Goal: Task Accomplishment & Management: Manage account settings

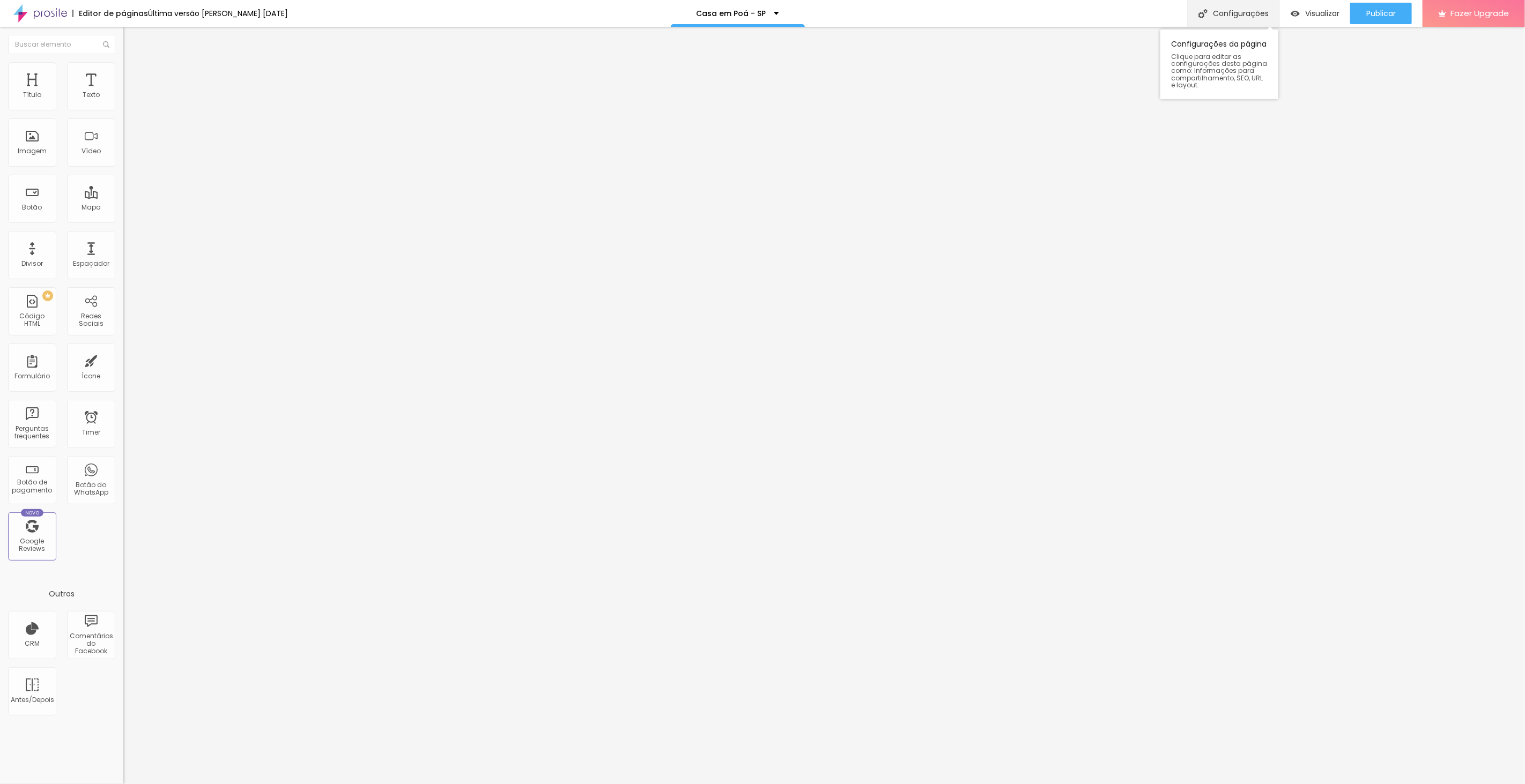
click at [1231, 13] on div "Configurações" at bounding box center [1233, 13] width 92 height 26
drag, startPoint x: 871, startPoint y: 374, endPoint x: 590, endPoint y: 295, distance: 291.9
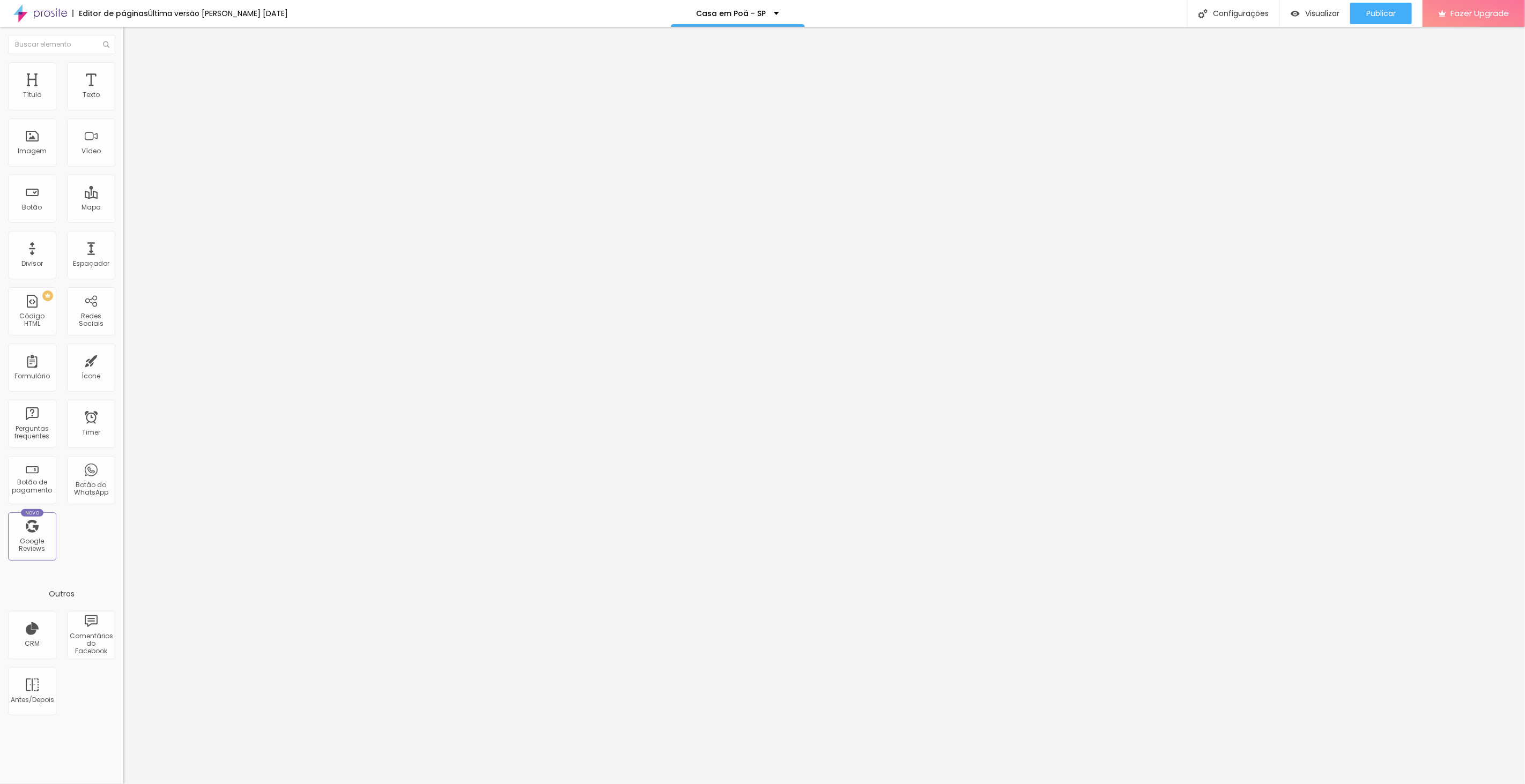
drag, startPoint x: 853, startPoint y: 451, endPoint x: 629, endPoint y: 386, distance: 233.2
click at [960, 783] on div at bounding box center [762, 795] width 1525 height 10
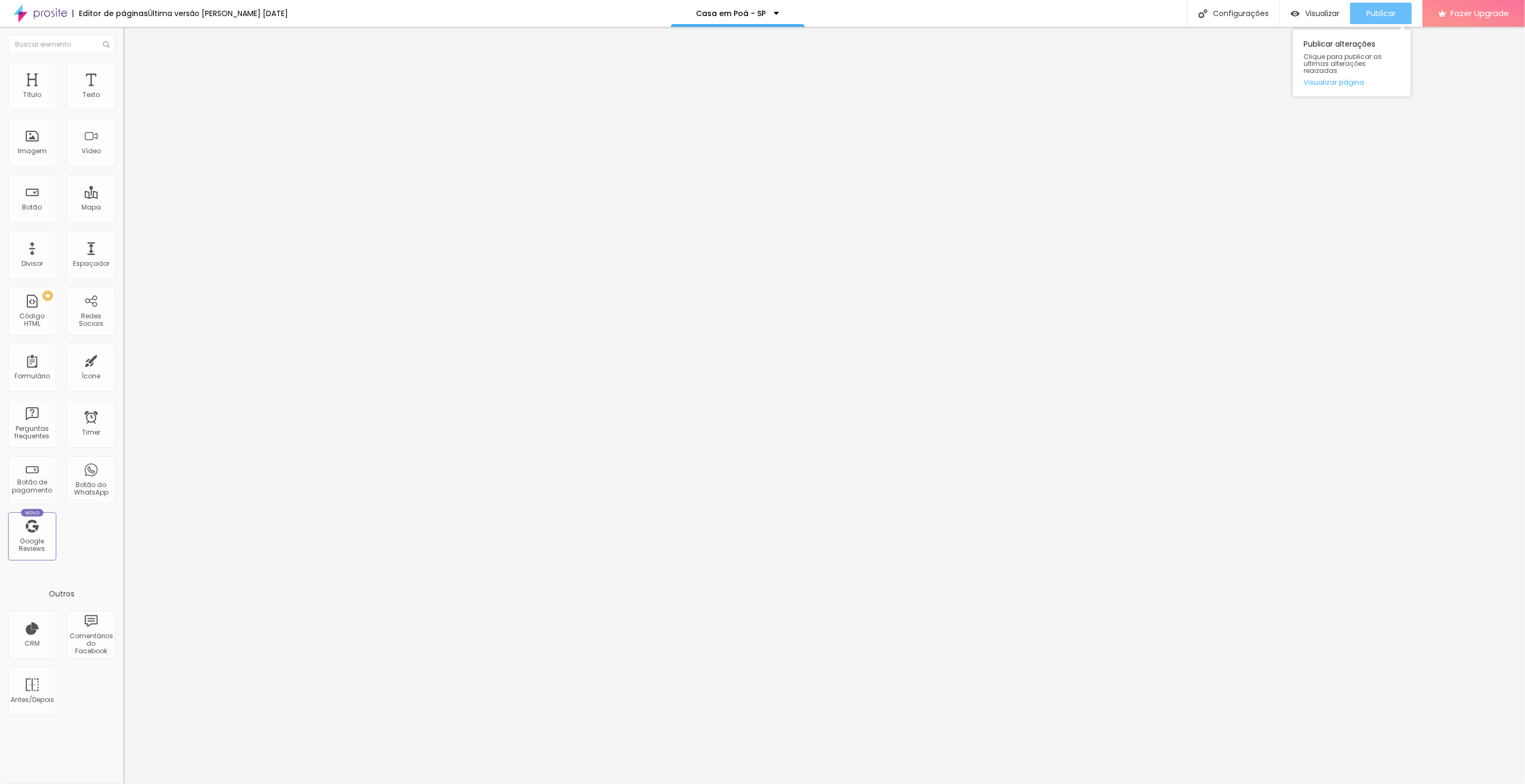
click at [1383, 9] on span "Publicar" at bounding box center [1381, 13] width 29 height 8
click at [1246, 17] on div "Configurações" at bounding box center [1233, 13] width 92 height 26
drag, startPoint x: 834, startPoint y: 374, endPoint x: 602, endPoint y: 300, distance: 243.5
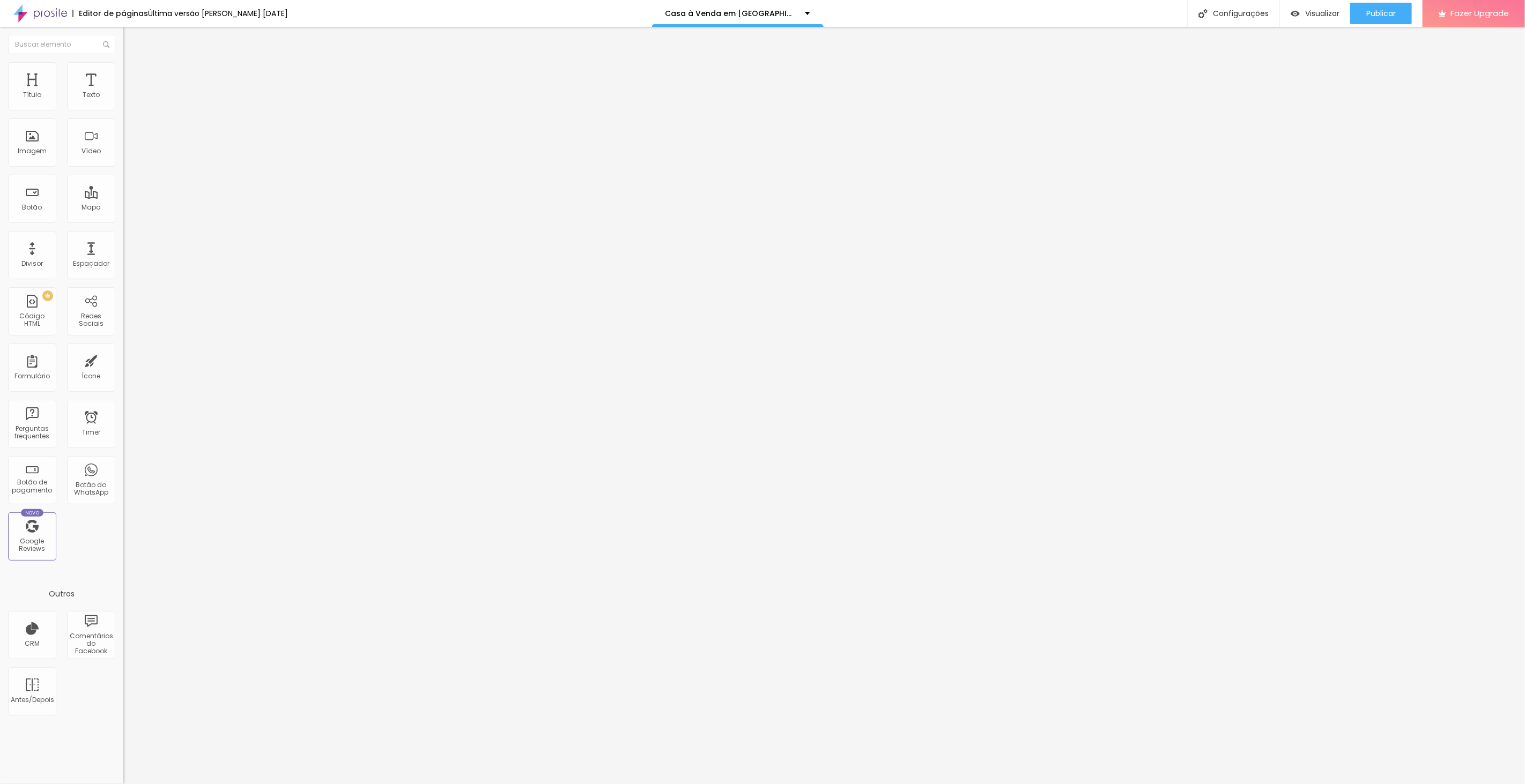
drag, startPoint x: 856, startPoint y: 459, endPoint x: 630, endPoint y: 403, distance: 232.8
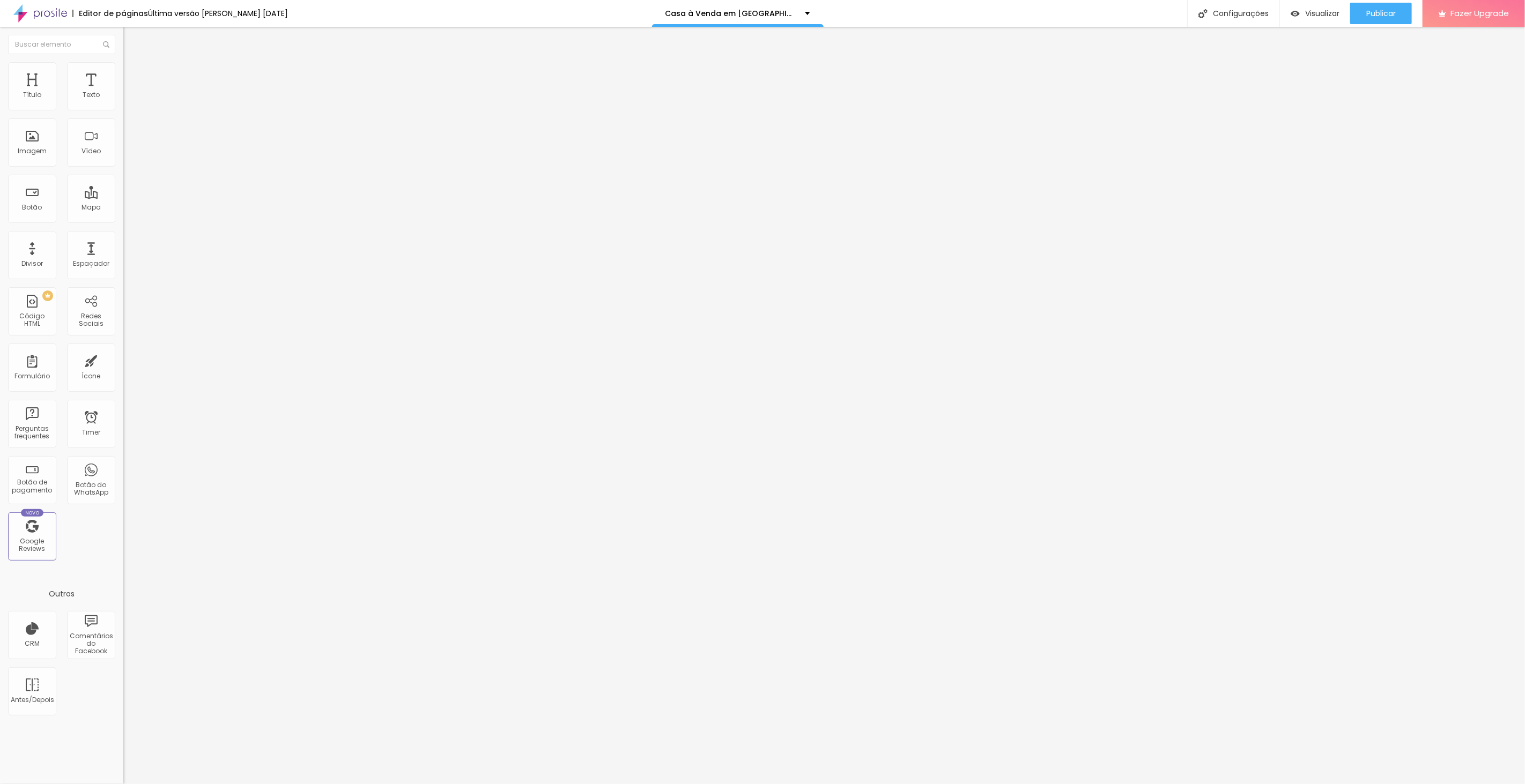
drag, startPoint x: 848, startPoint y: 456, endPoint x: 635, endPoint y: 401, distance: 220.0
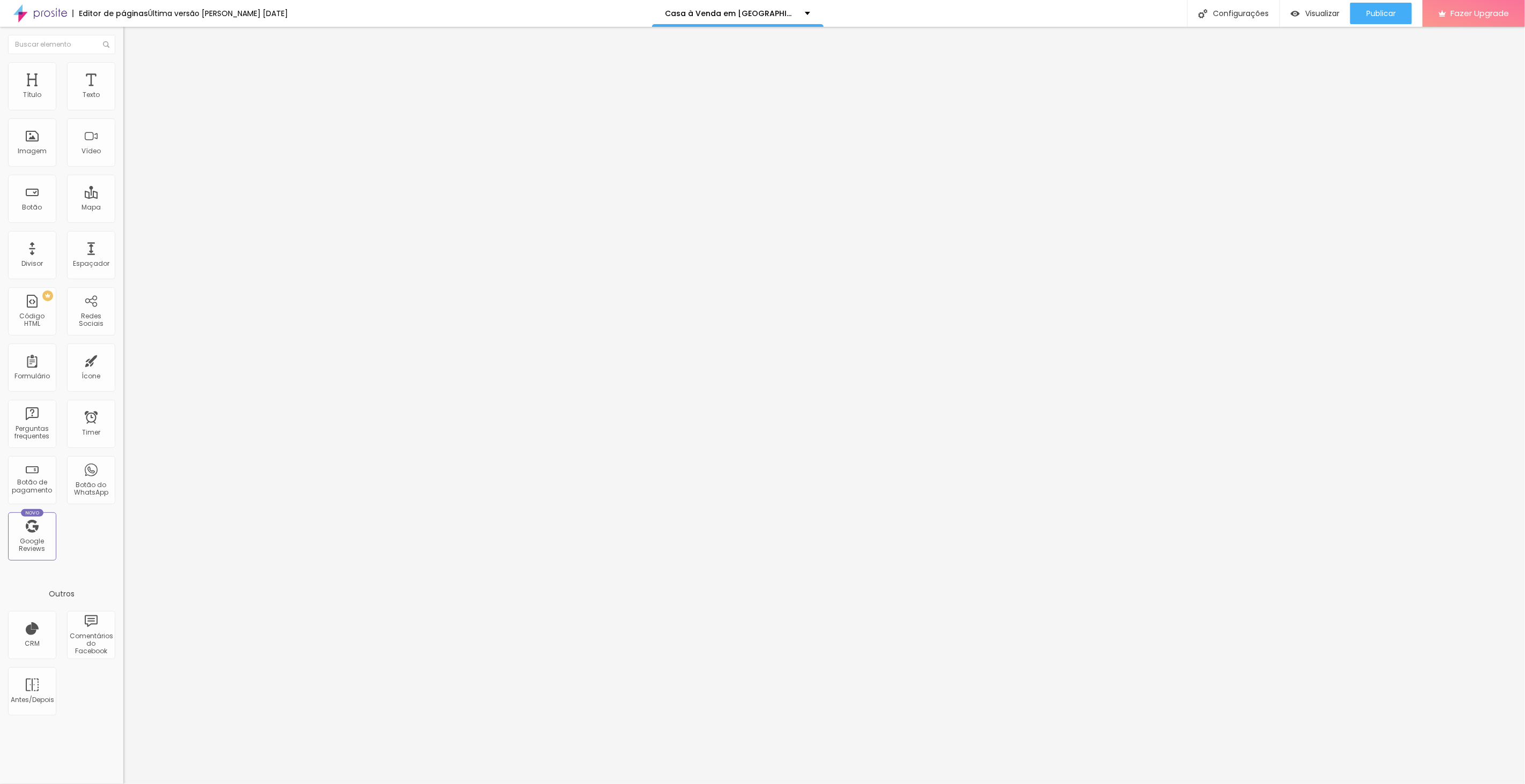
drag, startPoint x: 877, startPoint y: 452, endPoint x: 658, endPoint y: 406, distance: 223.8
drag, startPoint x: 878, startPoint y: 462, endPoint x: 646, endPoint y: 390, distance: 242.9
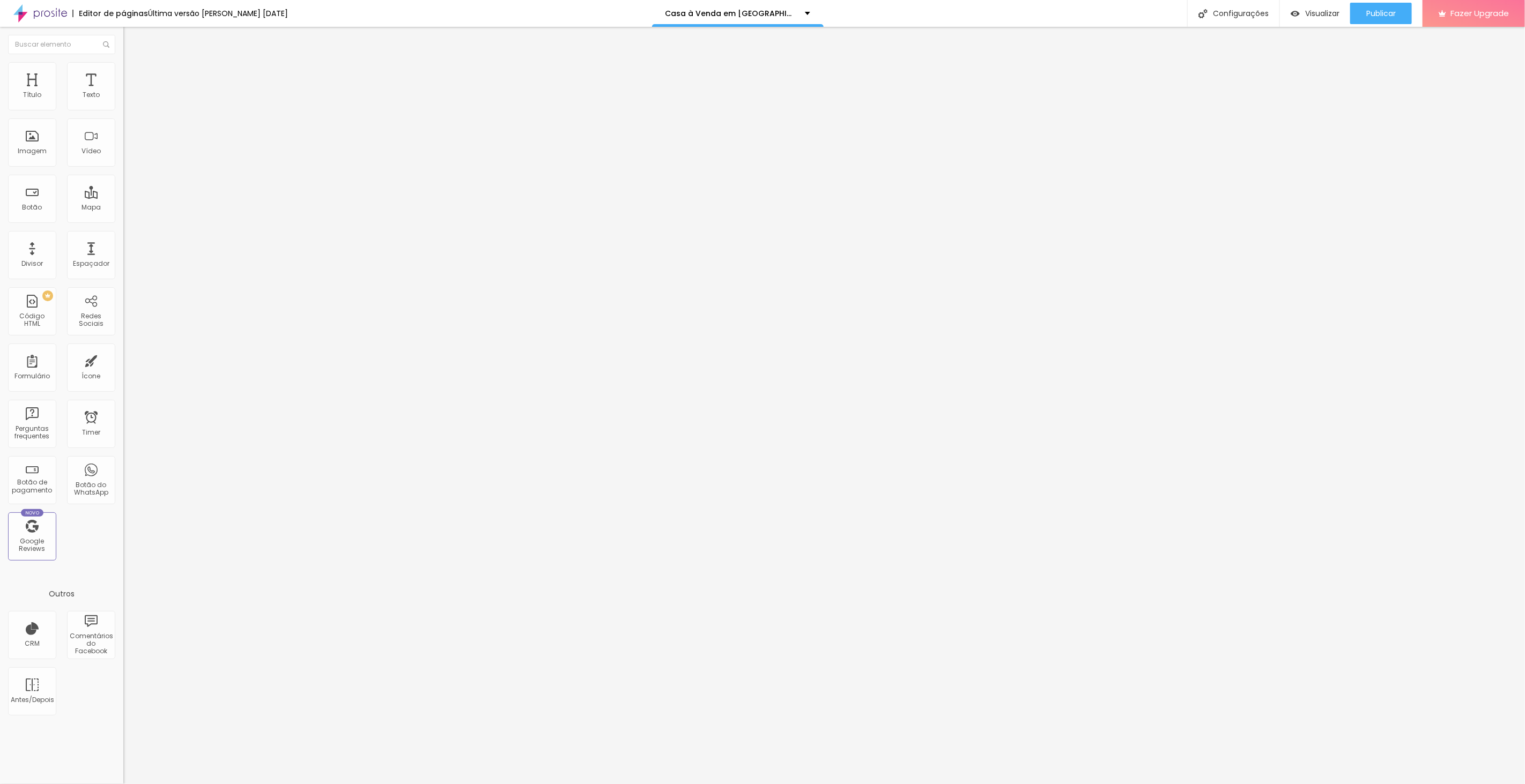
drag, startPoint x: 837, startPoint y: 374, endPoint x: 556, endPoint y: 314, distance: 287.3
drag, startPoint x: 829, startPoint y: 374, endPoint x: 581, endPoint y: 300, distance: 258.8
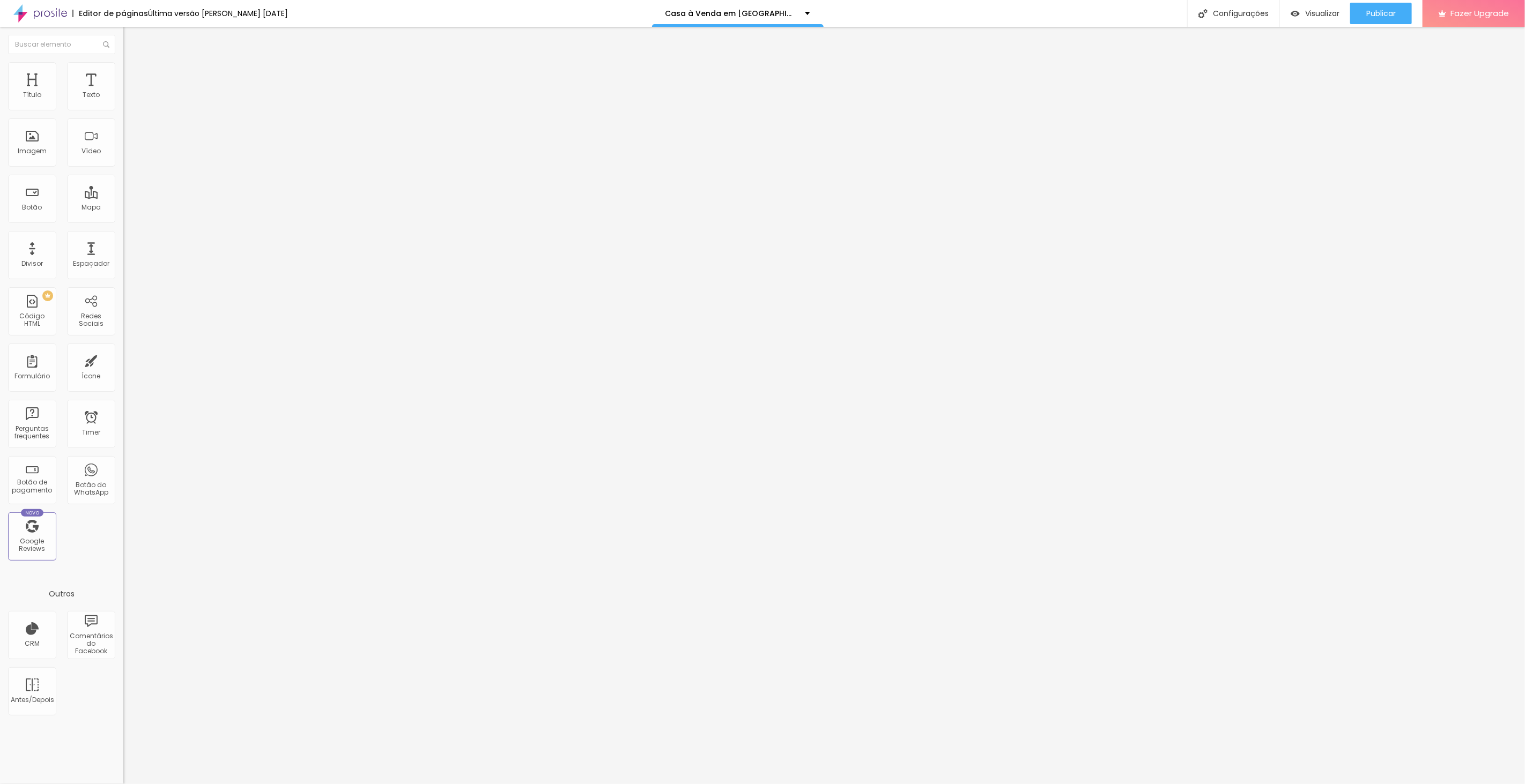
drag, startPoint x: 871, startPoint y: 458, endPoint x: 598, endPoint y: 403, distance: 278.5
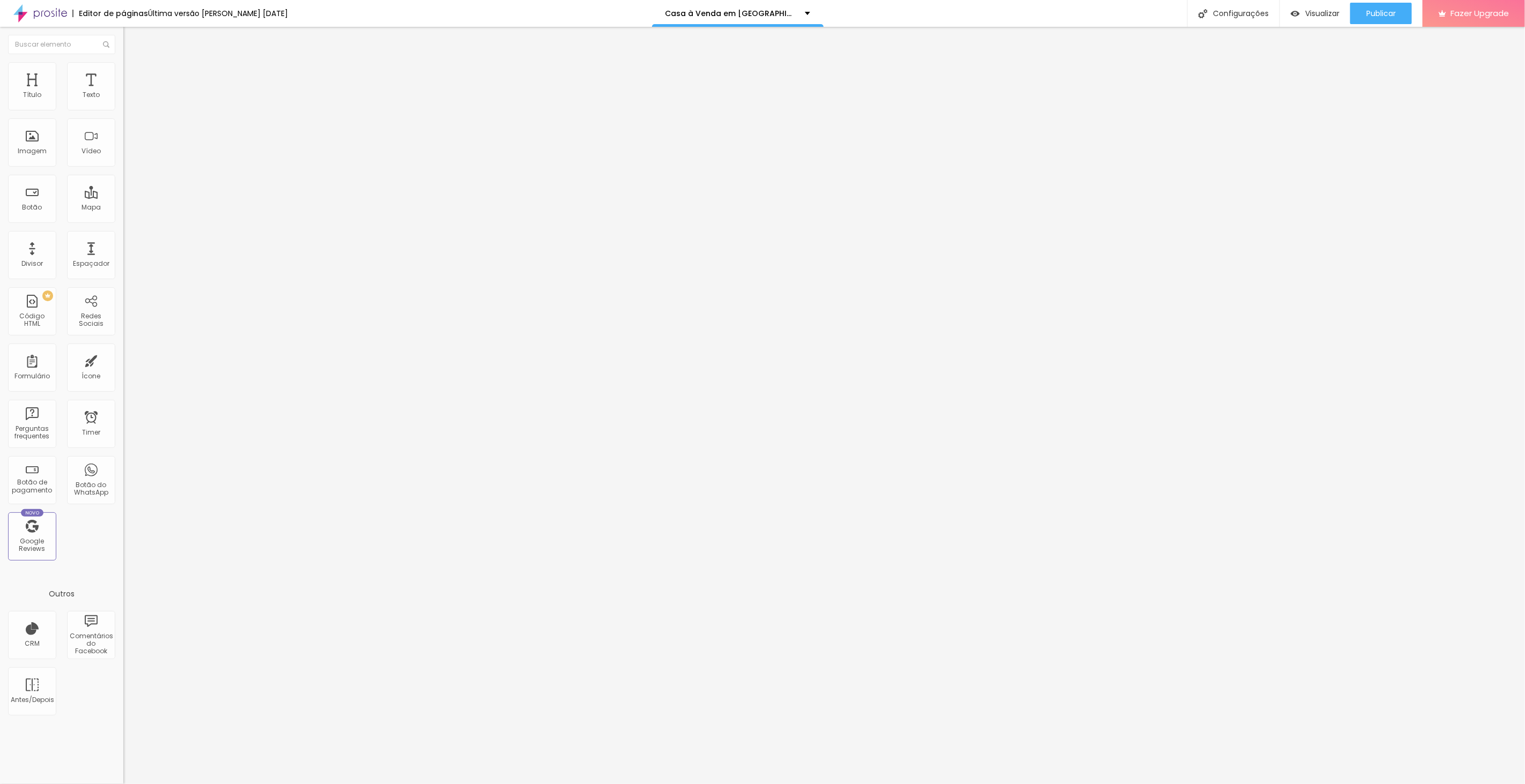
drag, startPoint x: 854, startPoint y: 456, endPoint x: 551, endPoint y: 407, distance: 306.9
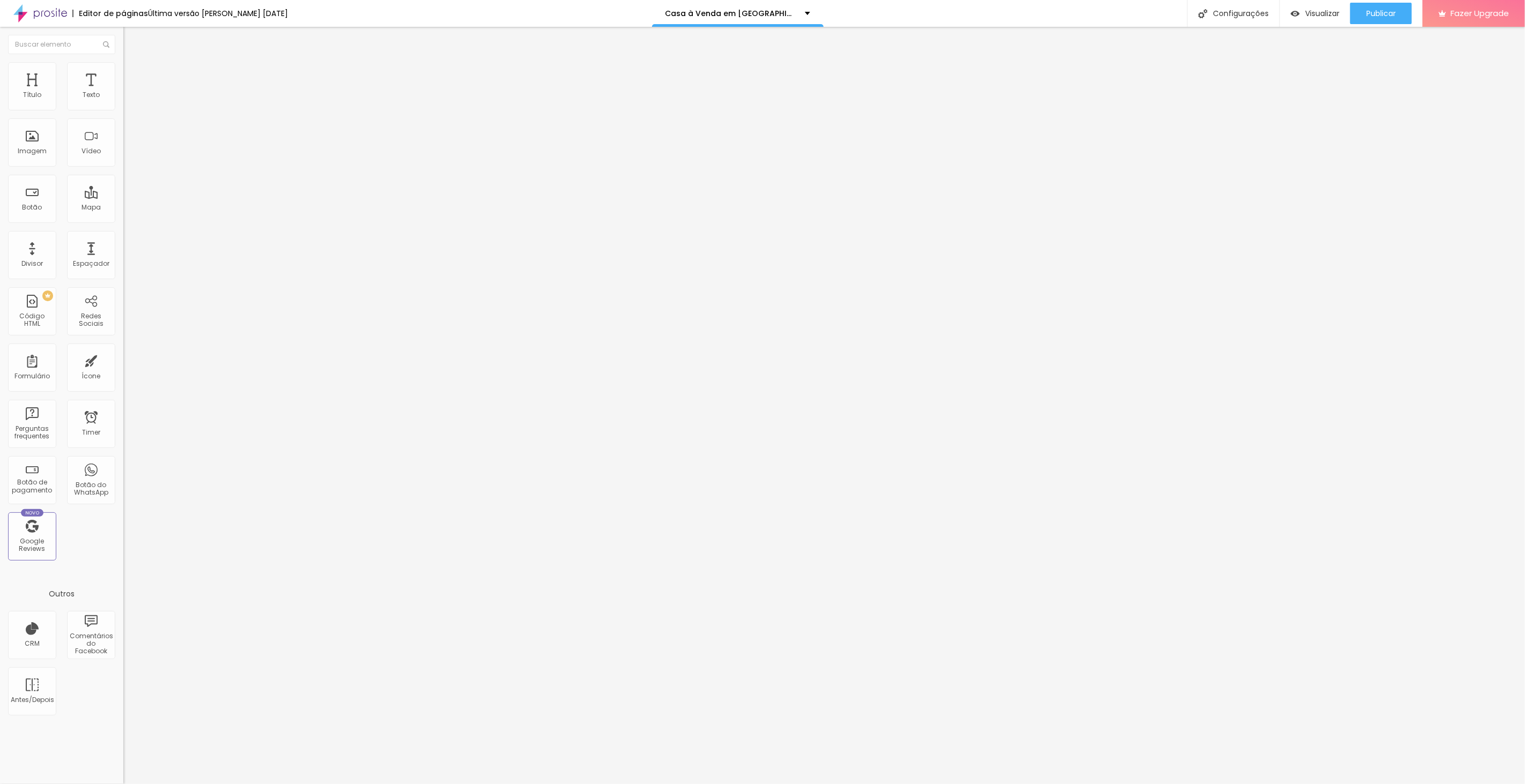
click at [950, 783] on div at bounding box center [762, 795] width 1525 height 10
click at [1231, 11] on div "Configurações" at bounding box center [1233, 13] width 92 height 26
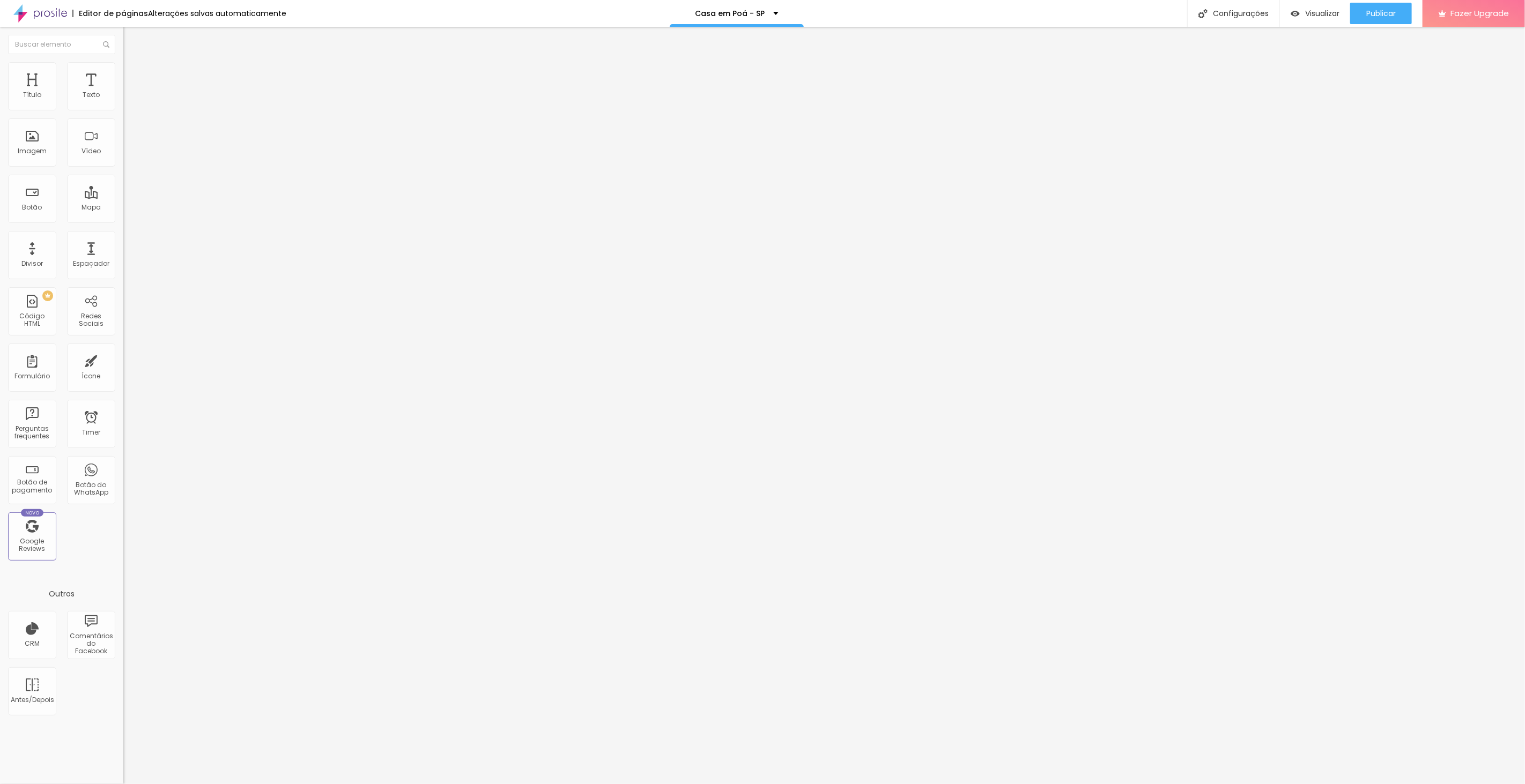
click at [957, 783] on div at bounding box center [762, 795] width 1525 height 10
click at [1388, 6] on div "Publicar" at bounding box center [1381, 13] width 29 height 22
click at [1370, 17] on span "Publicar" at bounding box center [1381, 13] width 29 height 8
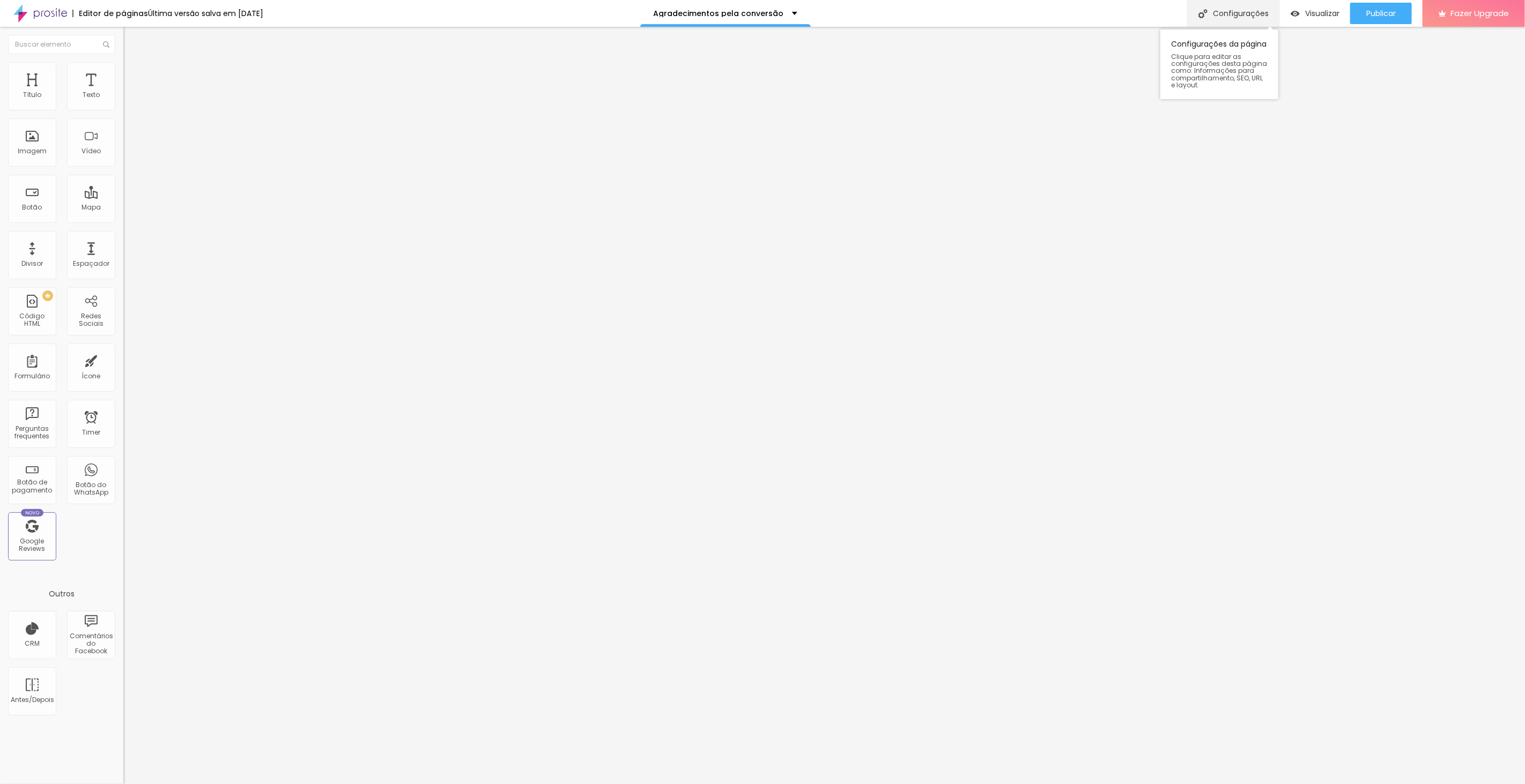
click at [1241, 15] on div "Configurações" at bounding box center [1233, 13] width 92 height 26
drag, startPoint x: 815, startPoint y: 375, endPoint x: 566, endPoint y: 302, distance: 259.5
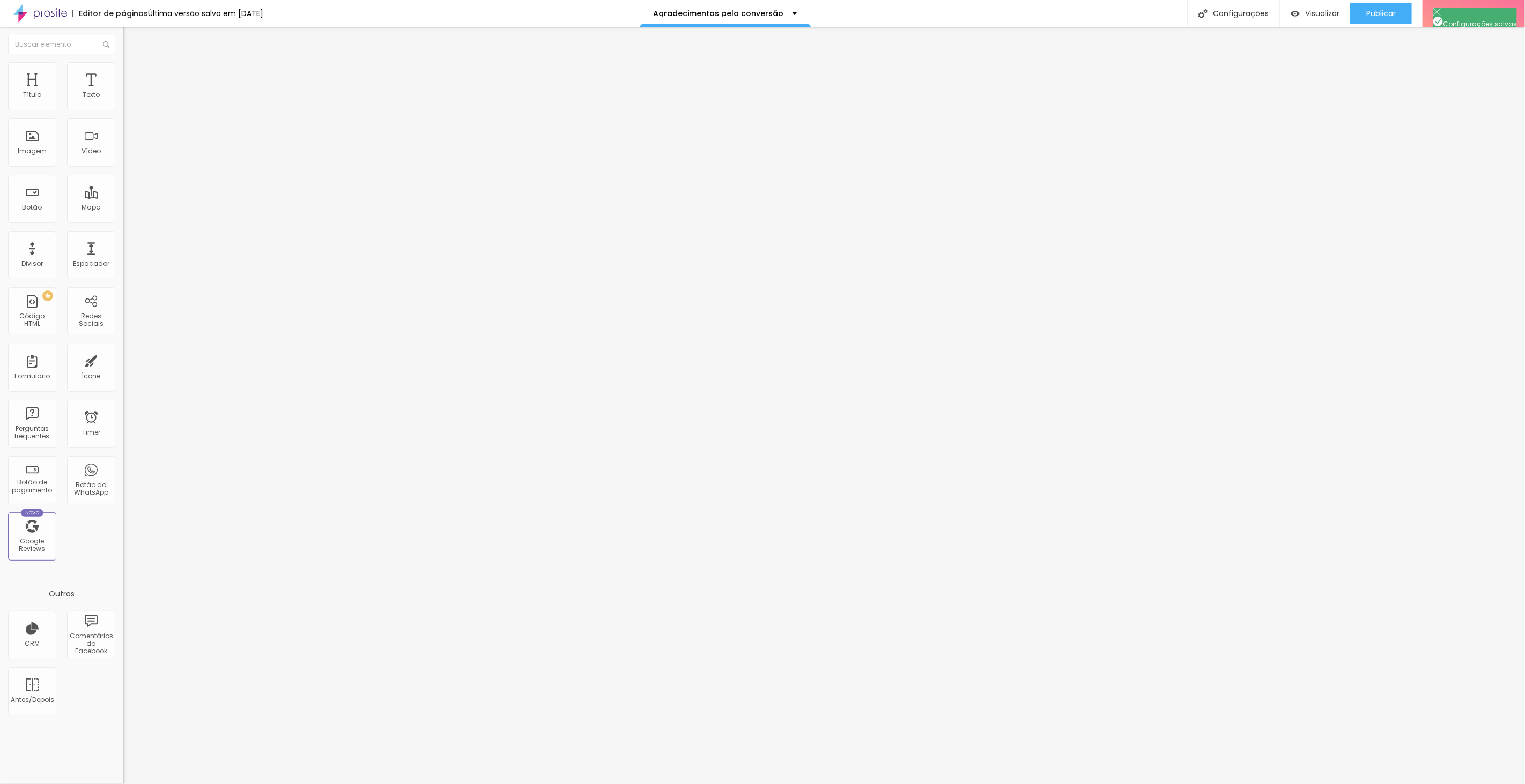
drag, startPoint x: 844, startPoint y: 451, endPoint x: 586, endPoint y: 402, distance: 262.6
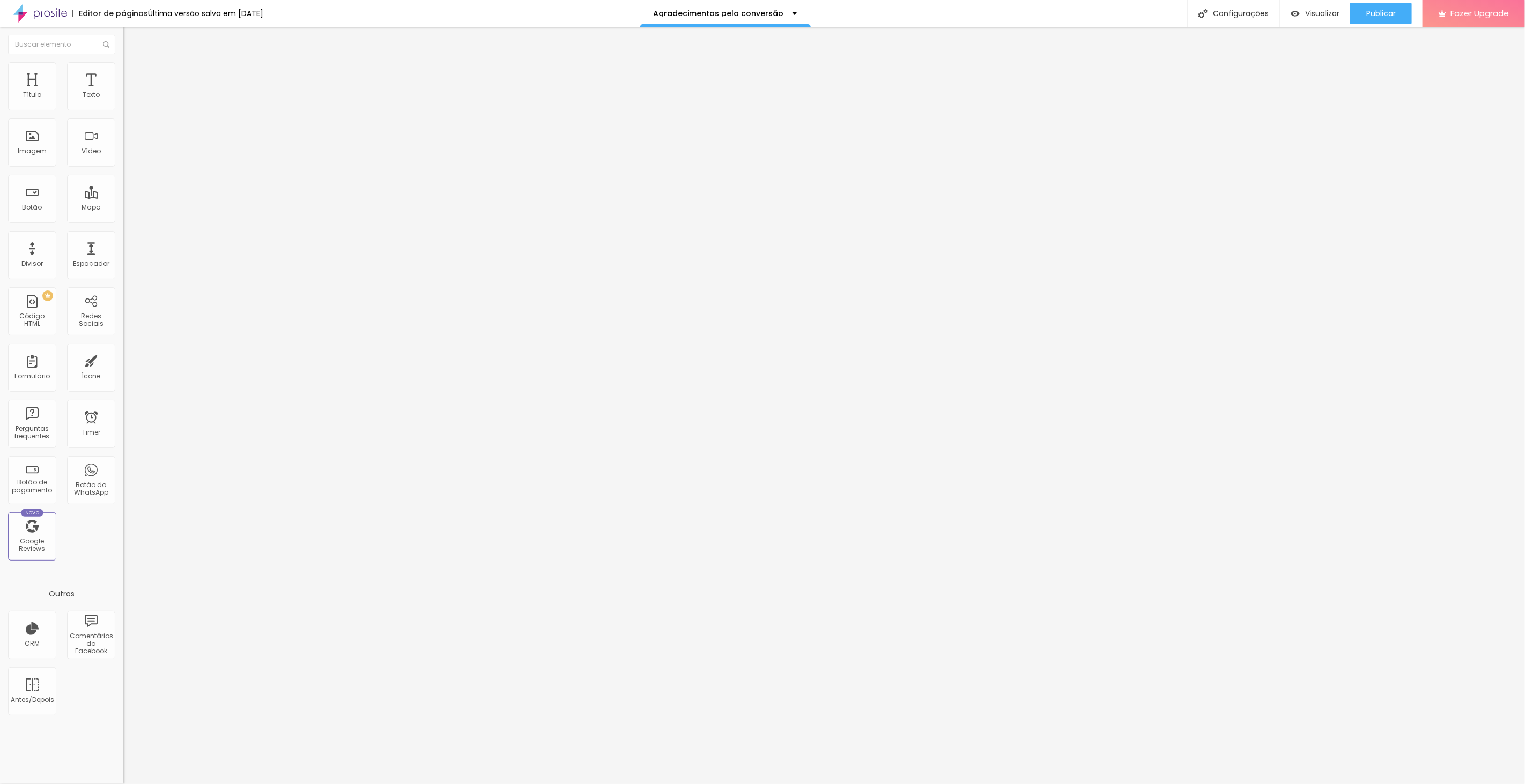
click at [961, 783] on div at bounding box center [762, 795] width 1525 height 10
click at [1370, 9] on span "Publicar" at bounding box center [1381, 13] width 29 height 8
click at [1244, 14] on div "Configurações" at bounding box center [1233, 13] width 92 height 26
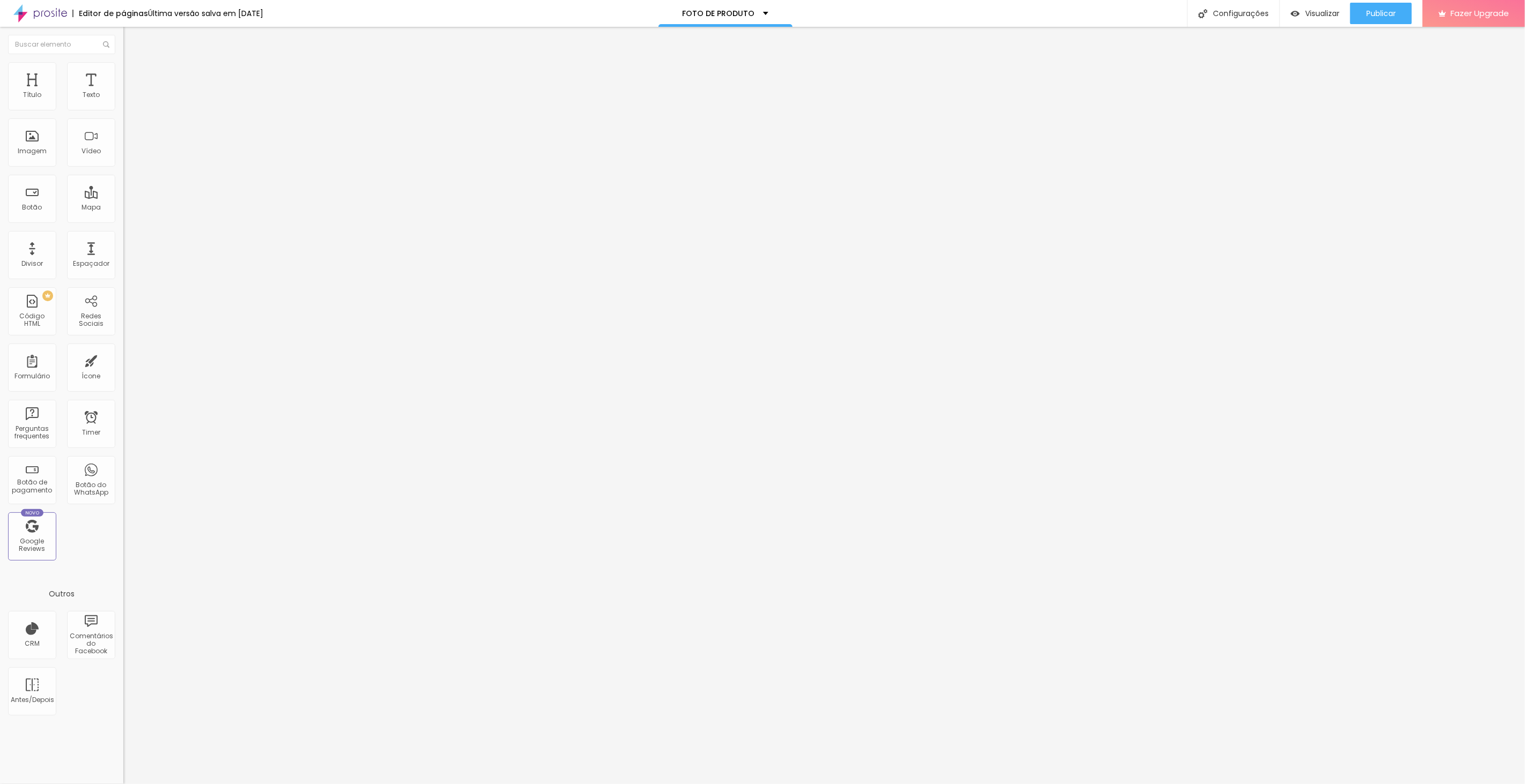
click at [953, 783] on div at bounding box center [762, 795] width 1525 height 10
click at [1231, 17] on div "Configurações" at bounding box center [1233, 13] width 92 height 26
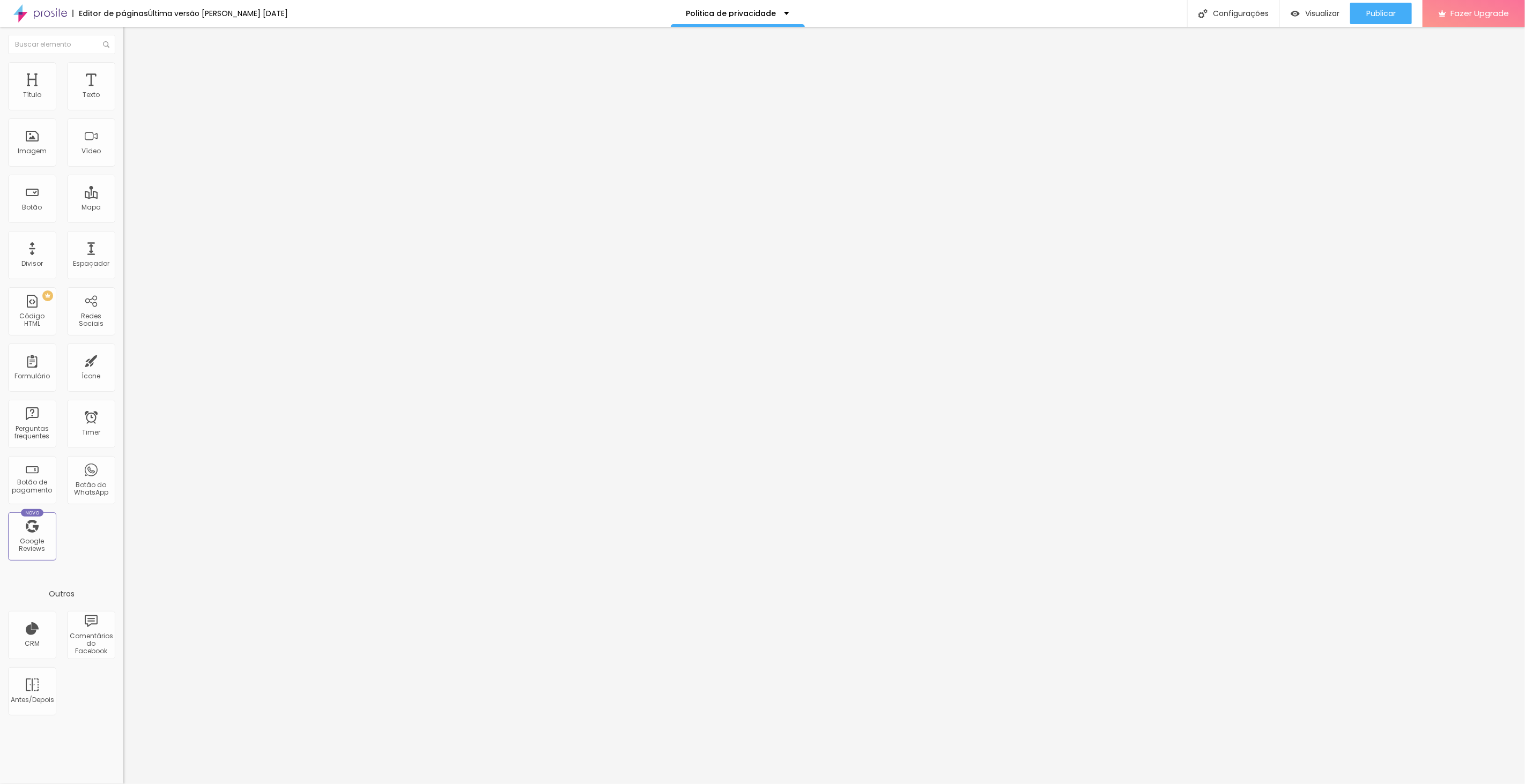
drag, startPoint x: 827, startPoint y: 201, endPoint x: 712, endPoint y: 177, distance: 117.5
drag, startPoint x: 806, startPoint y: 371, endPoint x: 567, endPoint y: 305, distance: 247.9
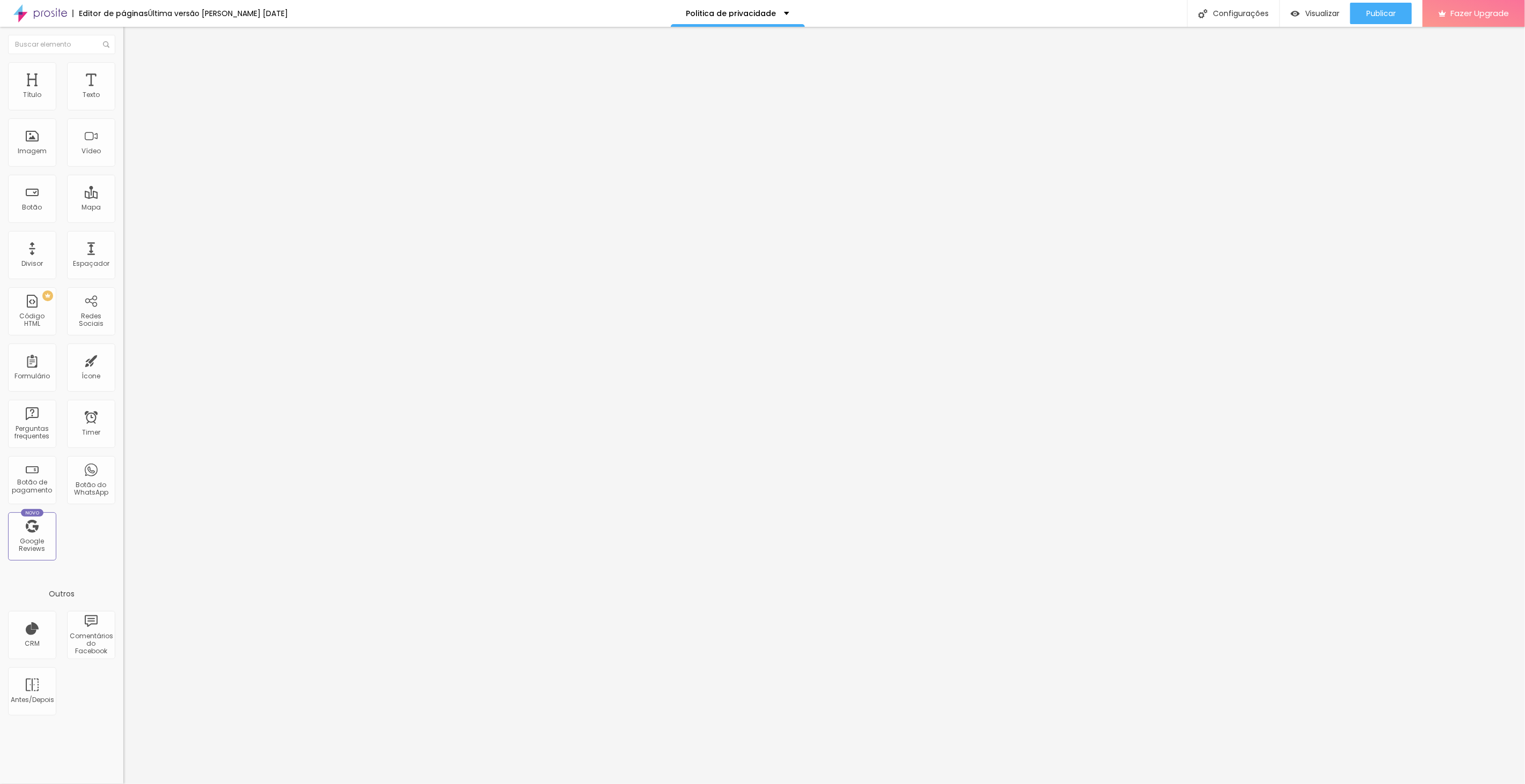
drag, startPoint x: 850, startPoint y: 458, endPoint x: 588, endPoint y: 413, distance: 265.8
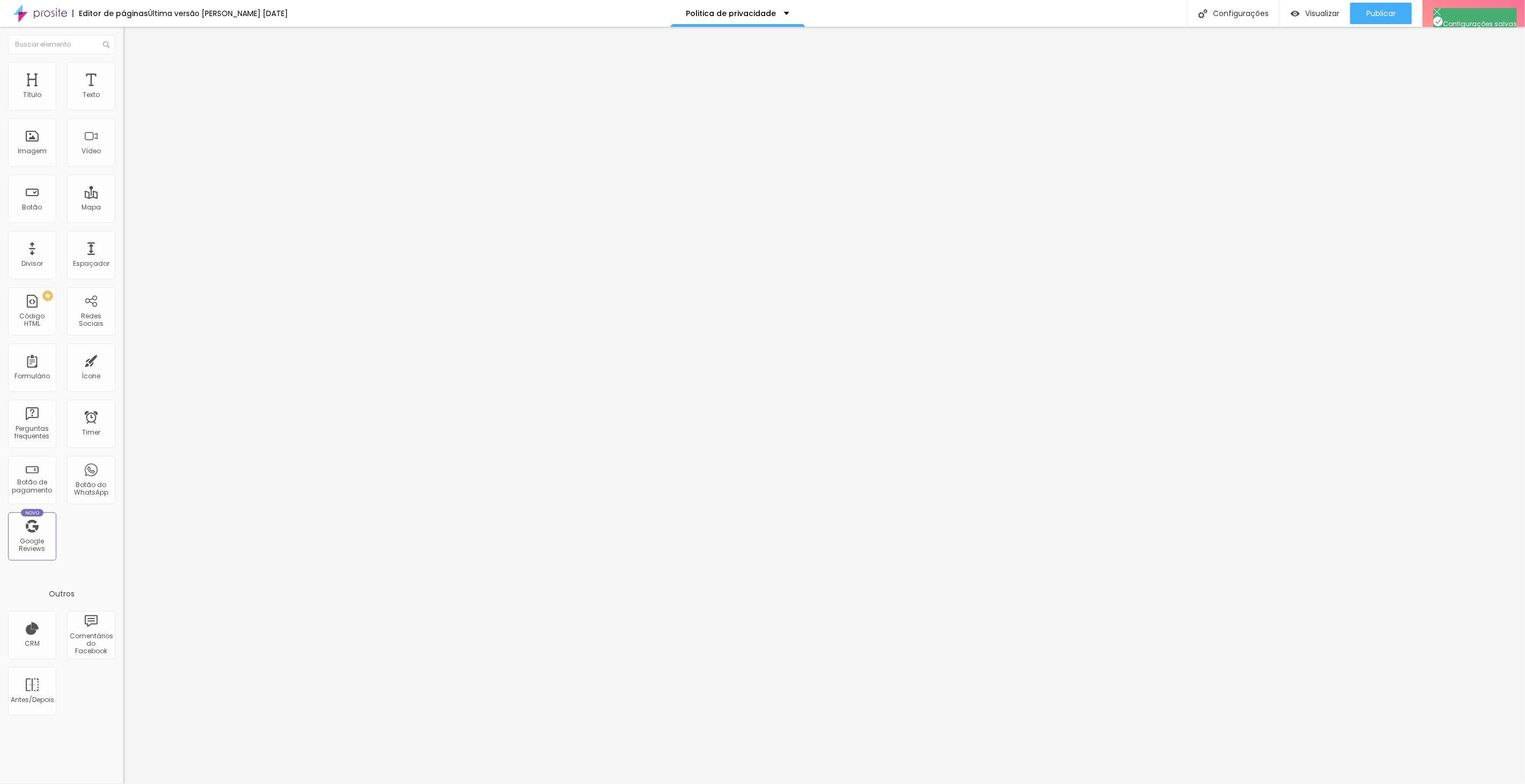
click at [953, 783] on div at bounding box center [762, 795] width 1525 height 10
click at [1374, 17] on div "Publicar" at bounding box center [1381, 13] width 29 height 22
